Goal: Navigation & Orientation: Understand site structure

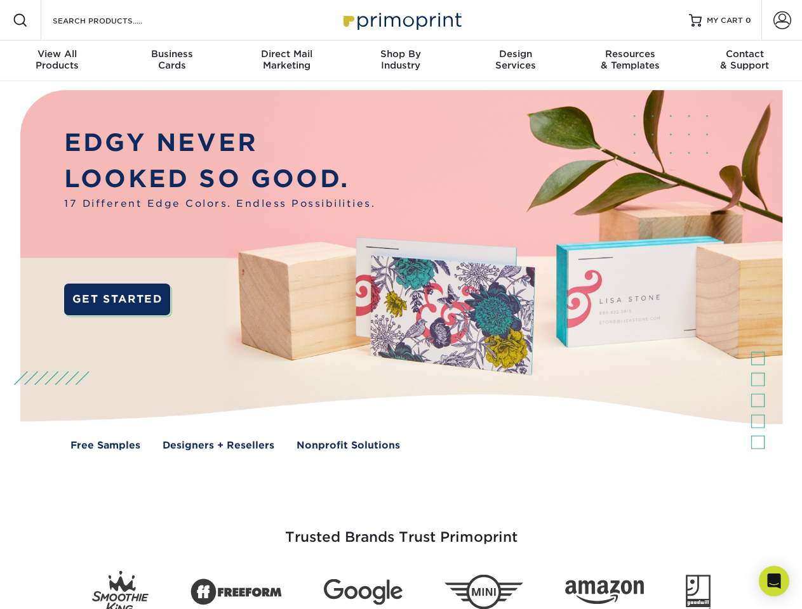
click at [401, 305] on img at bounding box center [401, 279] width 794 height 397
click at [20, 20] on span at bounding box center [20, 20] width 15 height 15
click at [782, 20] on span at bounding box center [782, 20] width 18 height 18
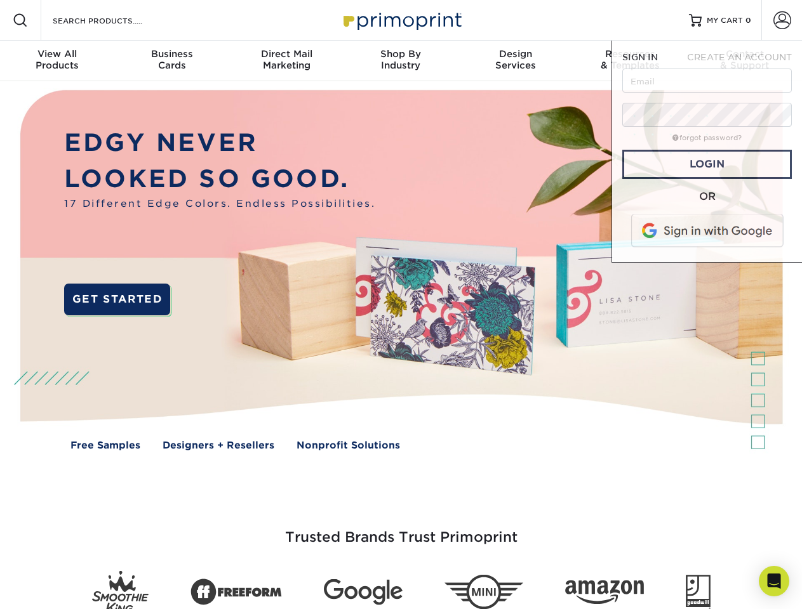
click at [57, 61] on div "View All Products" at bounding box center [57, 59] width 114 height 23
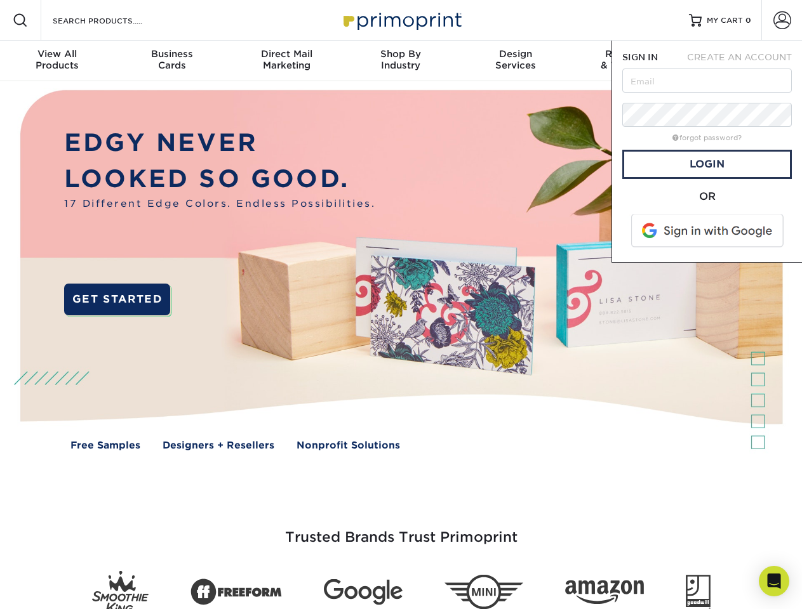
click at [171, 61] on div "Business Cards" at bounding box center [171, 59] width 114 height 23
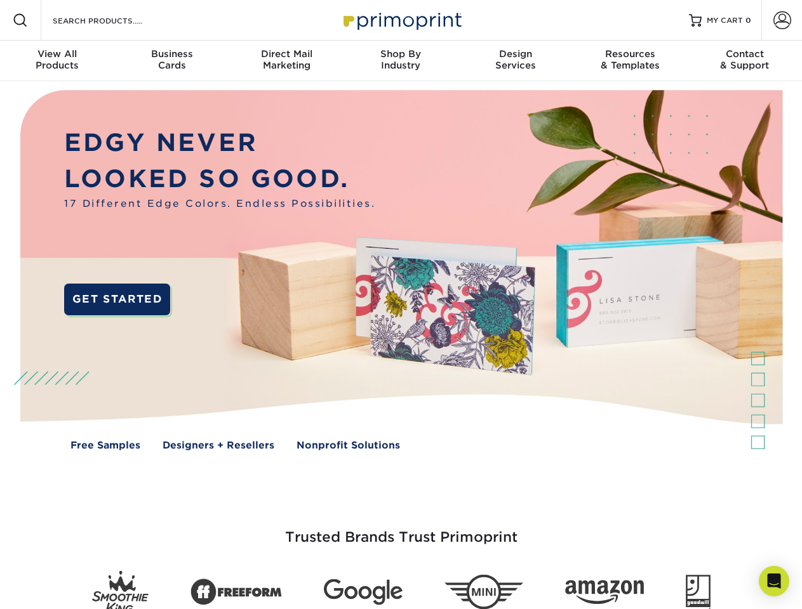
click at [286, 61] on div "Direct Mail Marketing" at bounding box center [286, 59] width 114 height 23
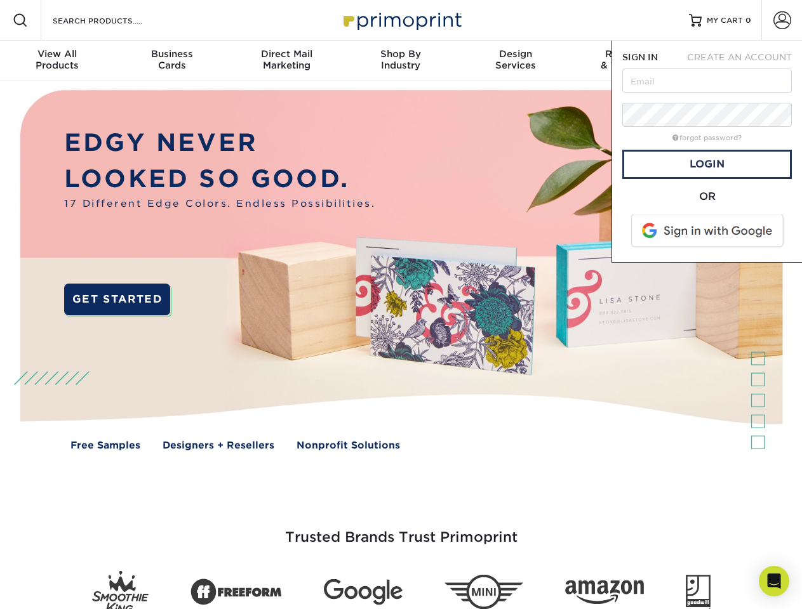
click at [401, 61] on div "Shop By Industry" at bounding box center [400, 59] width 114 height 23
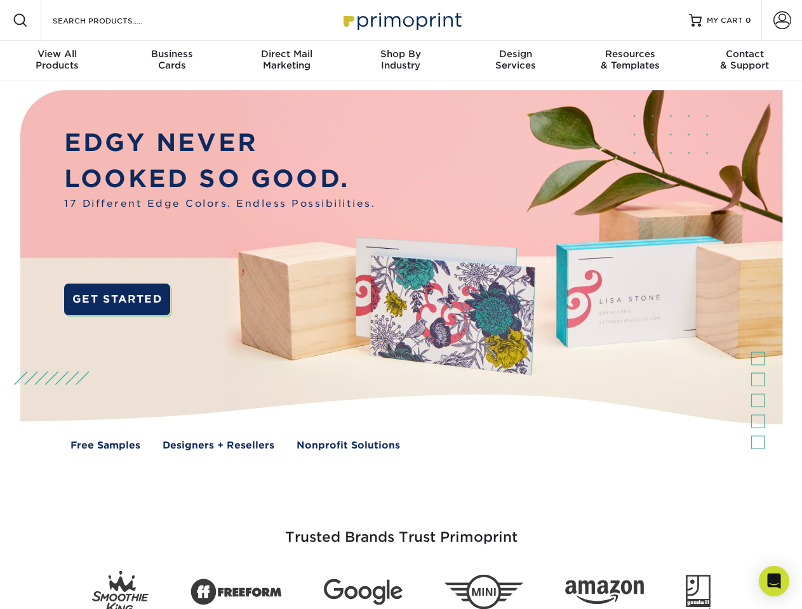
click at [516, 61] on div "Design Services" at bounding box center [515, 59] width 114 height 23
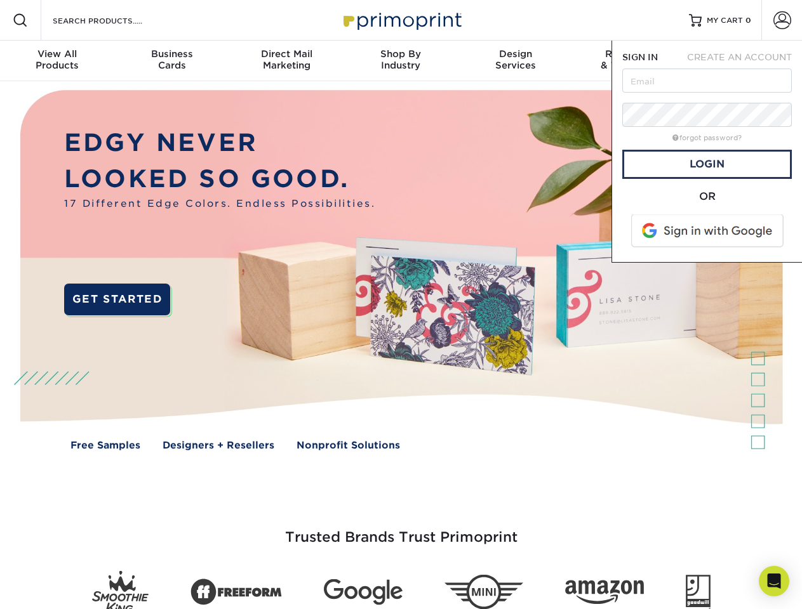
click at [630, 61] on span "SIGN IN" at bounding box center [640, 57] width 36 height 10
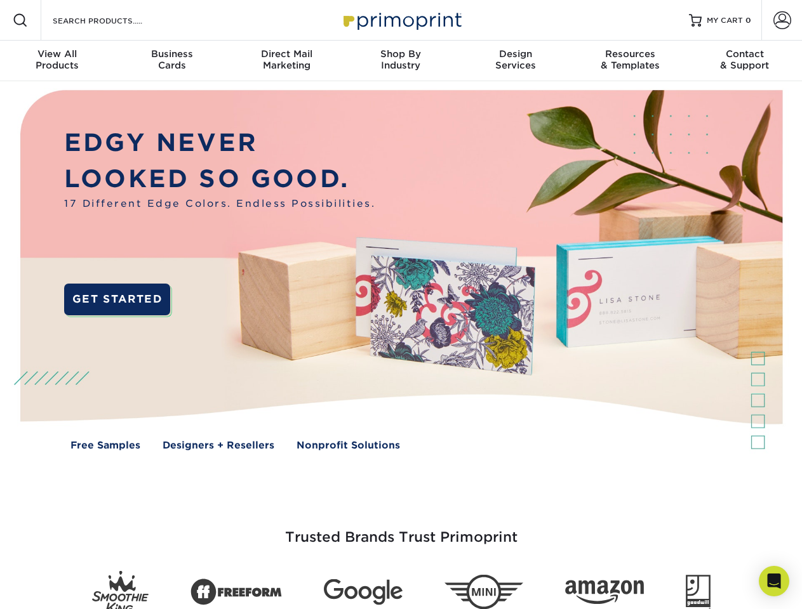
click at [745, 61] on div "Contact & Support" at bounding box center [745, 59] width 114 height 23
